Goal: Information Seeking & Learning: Check status

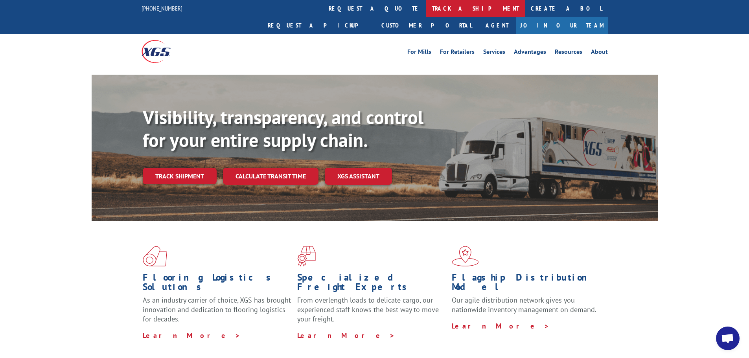
click at [426, 9] on link "track a shipment" at bounding box center [475, 8] width 99 height 17
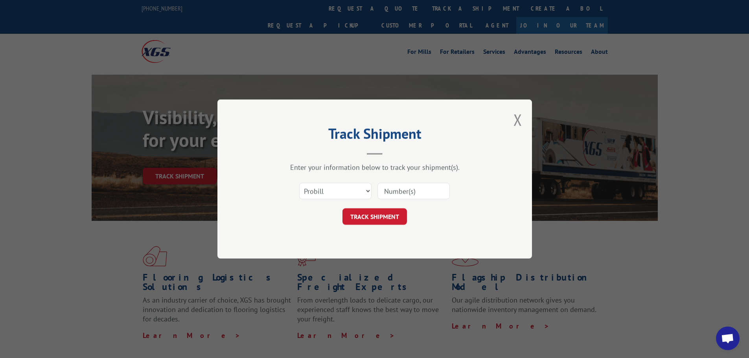
click at [389, 191] on input at bounding box center [414, 191] width 72 height 17
paste input "16331845"
type input "16331845"
click at [362, 210] on button "TRACK SHIPMENT" at bounding box center [375, 217] width 65 height 17
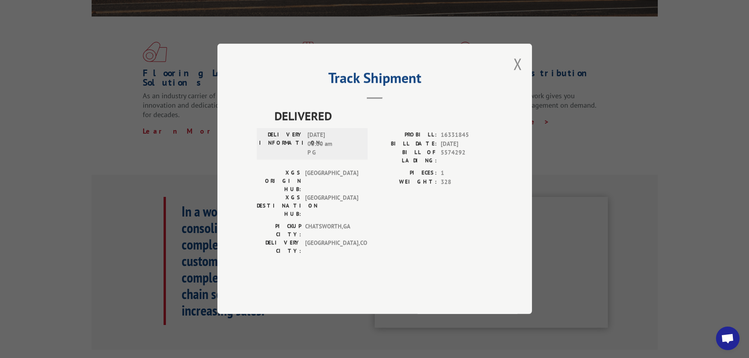
scroll to position [236, 0]
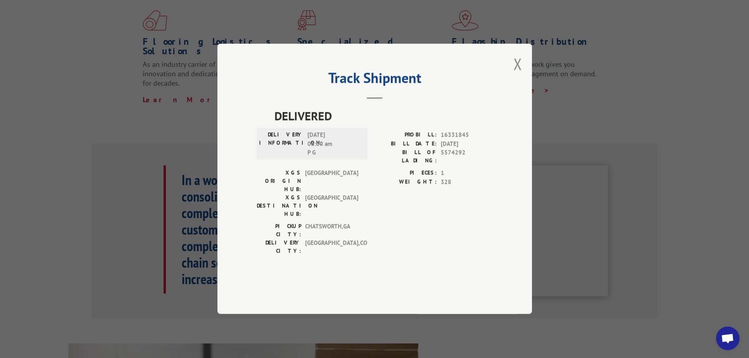
drag, startPoint x: 521, startPoint y: 80, endPoint x: 519, endPoint y: 84, distance: 4.1
click at [520, 74] on button "Close modal" at bounding box center [518, 64] width 9 height 21
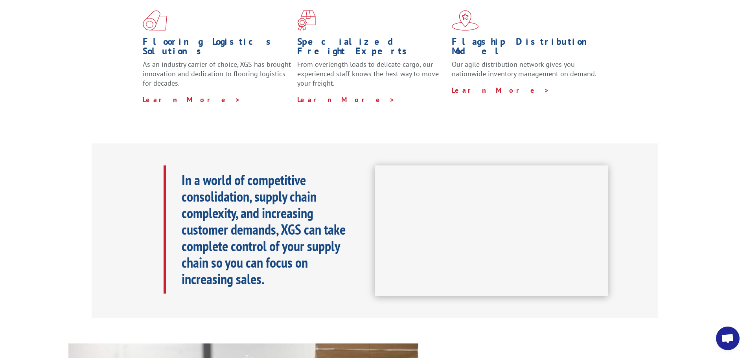
scroll to position [0, 0]
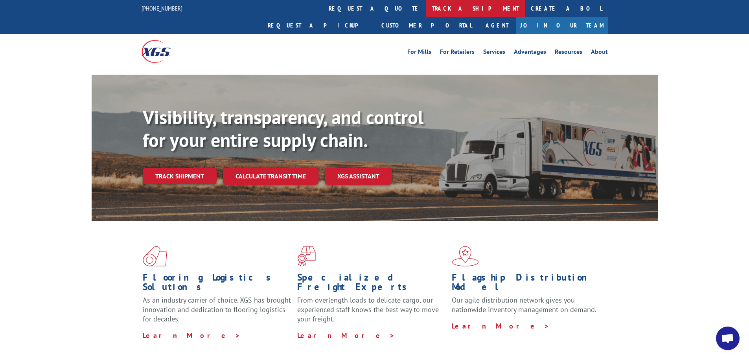
click at [426, 10] on link "track a shipment" at bounding box center [475, 8] width 99 height 17
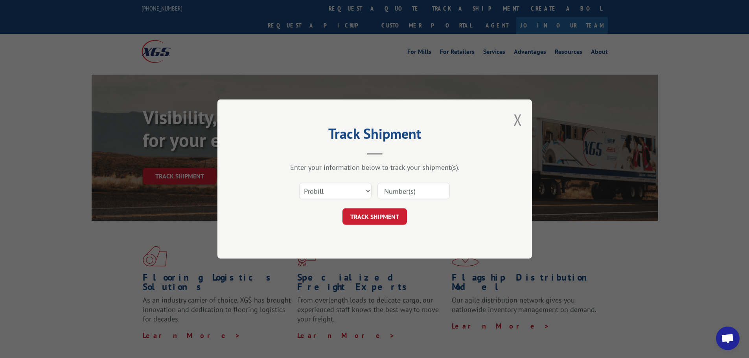
click at [404, 188] on input at bounding box center [414, 191] width 72 height 17
paste input "80438"
type input "80438"
click at [386, 218] on button "TRACK SHIPMENT" at bounding box center [375, 217] width 65 height 17
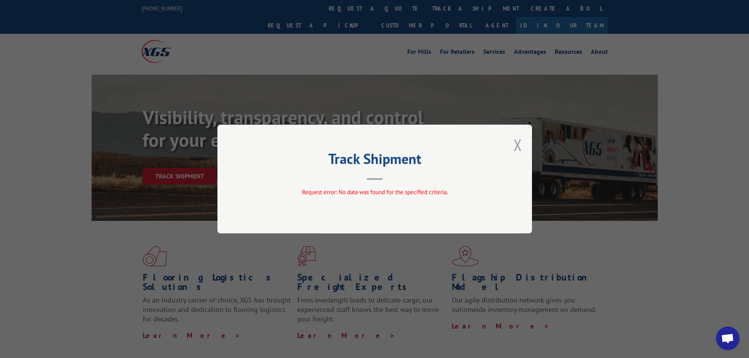
click at [519, 141] on button "Close modal" at bounding box center [518, 145] width 9 height 21
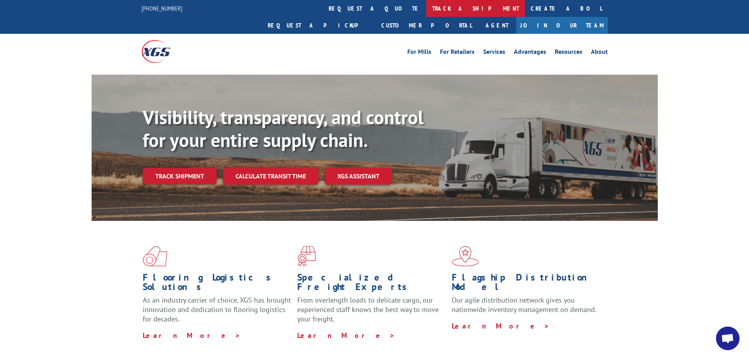
click at [426, 6] on link "track a shipment" at bounding box center [475, 8] width 99 height 17
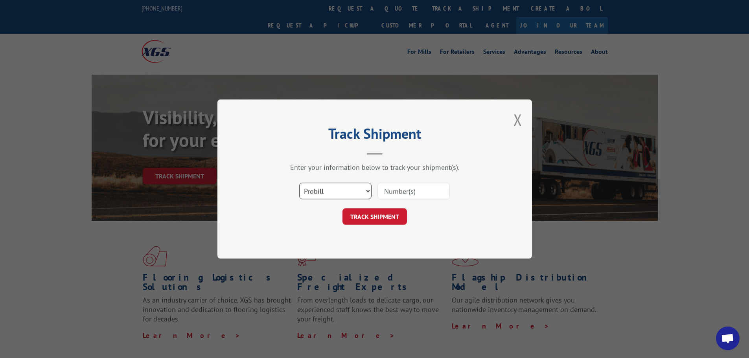
click at [367, 192] on select "Select category... Probill BOL PO" at bounding box center [335, 191] width 72 height 17
select select "po"
click at [299, 183] on select "Select category... Probill BOL PO" at bounding box center [335, 191] width 72 height 17
click at [387, 190] on input at bounding box center [414, 191] width 72 height 17
paste input "14532974"
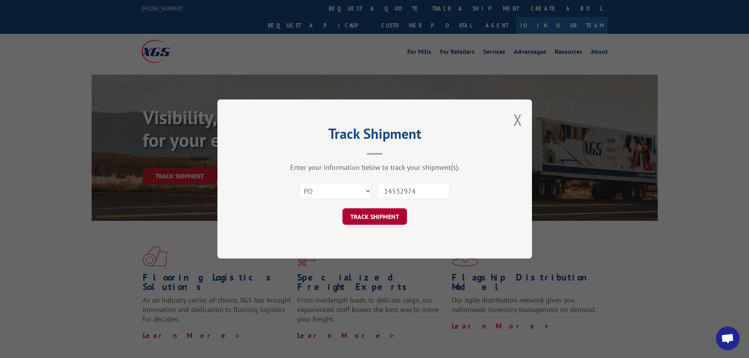
type input "14532974"
click at [367, 211] on button "TRACK SHIPMENT" at bounding box center [375, 217] width 65 height 17
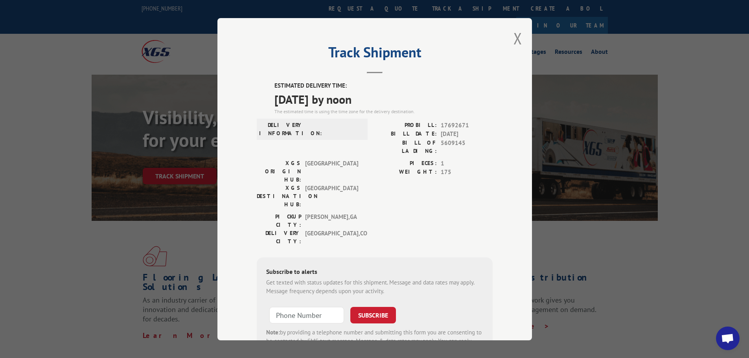
drag, startPoint x: 376, startPoint y: 99, endPoint x: 273, endPoint y: 97, distance: 102.7
click at [275, 97] on span "[DATE] by noon" at bounding box center [384, 99] width 218 height 18
